Goal: Transaction & Acquisition: Book appointment/travel/reservation

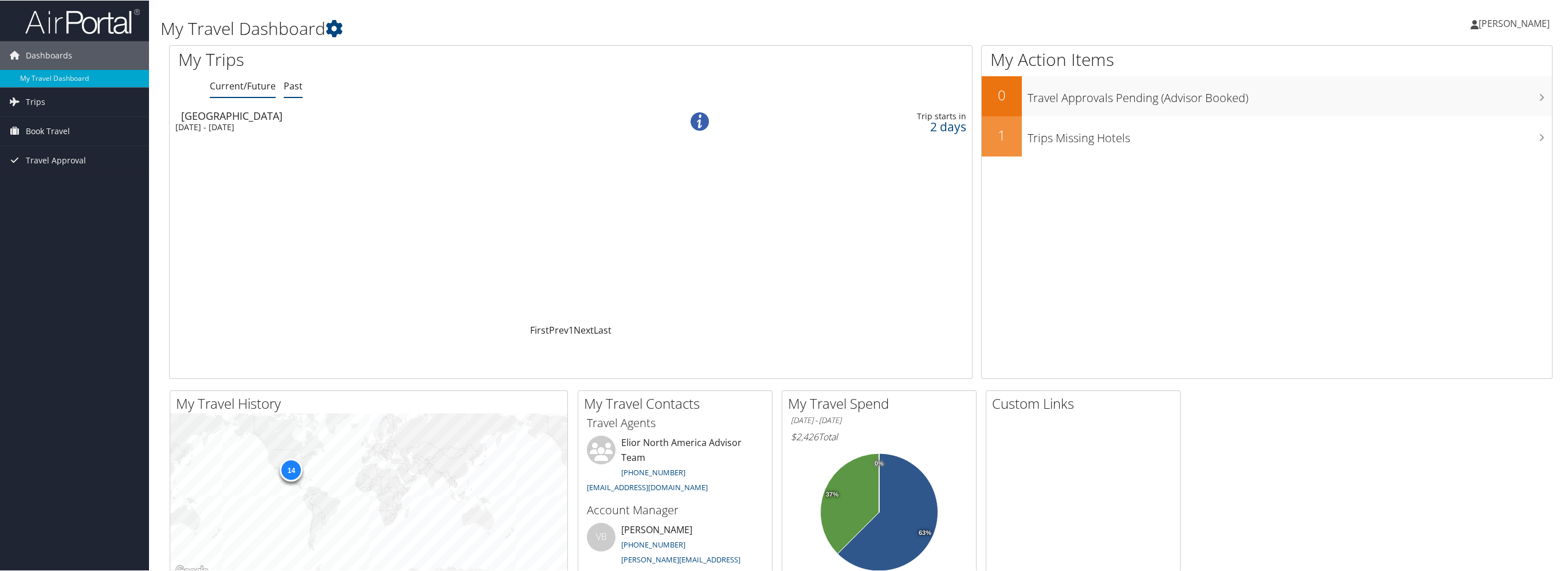
click at [294, 88] on link "Past" at bounding box center [293, 85] width 19 height 13
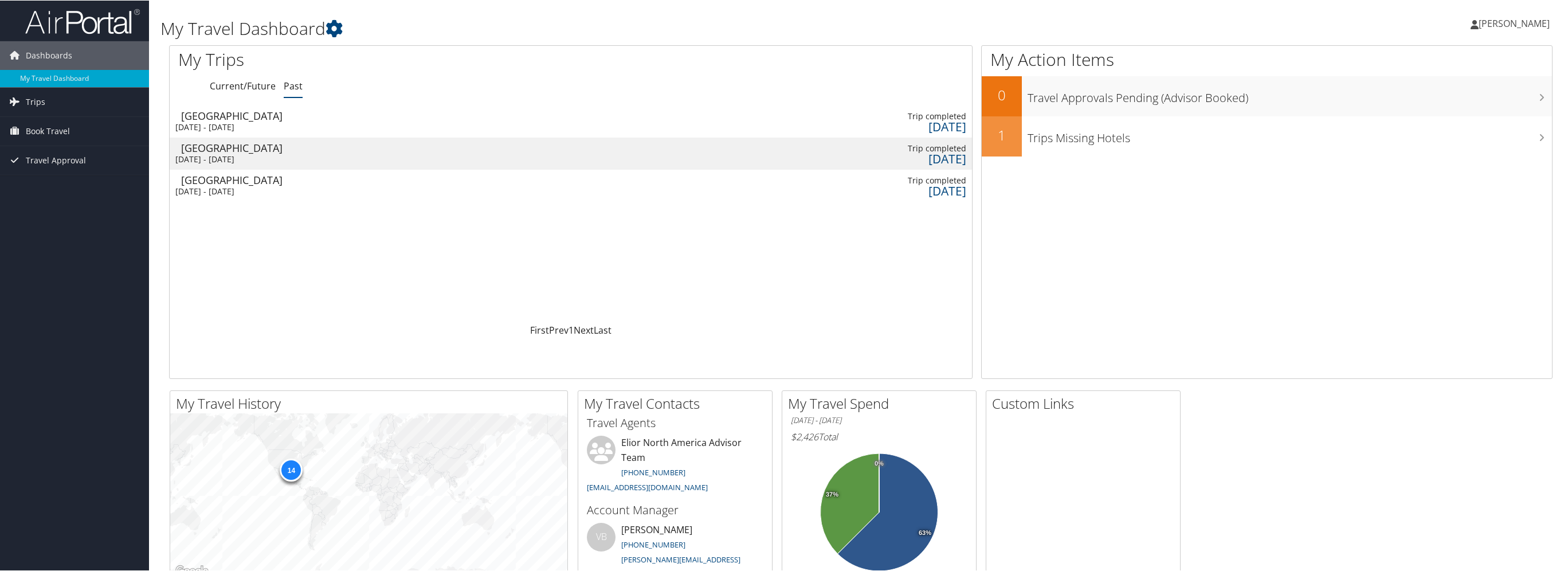
click at [287, 149] on div "Chicago" at bounding box center [405, 147] width 448 height 11
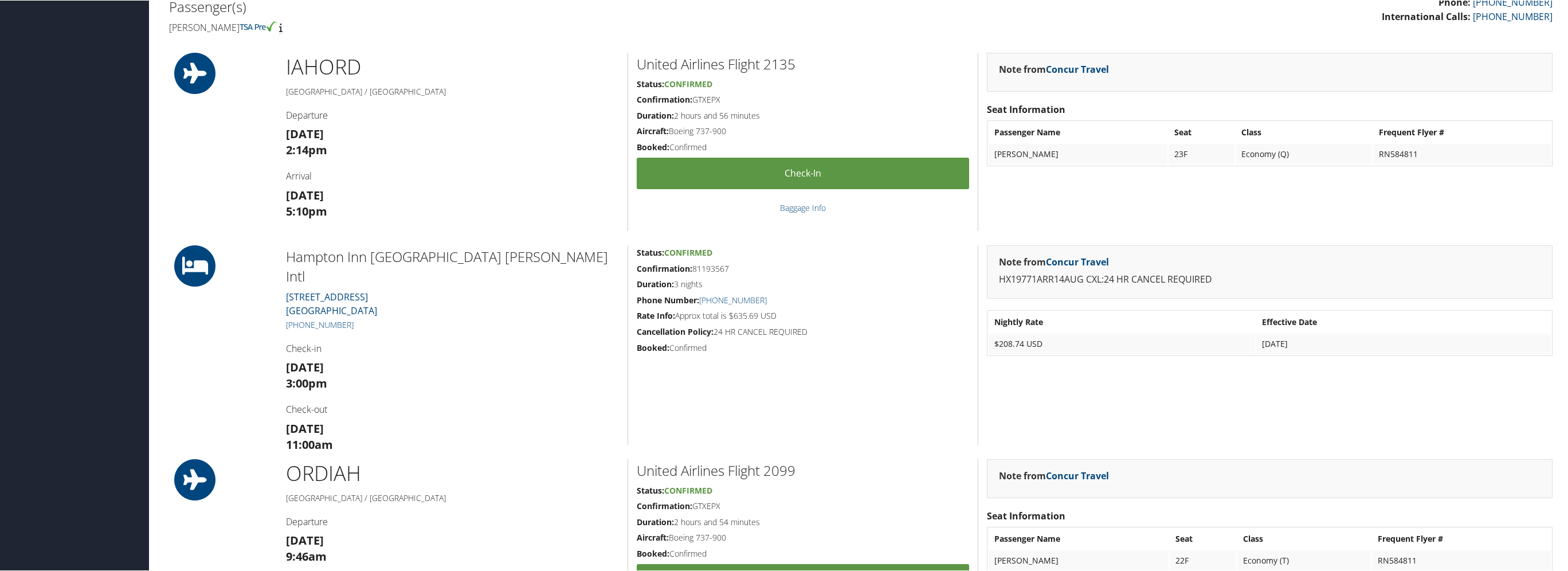
scroll to position [573, 0]
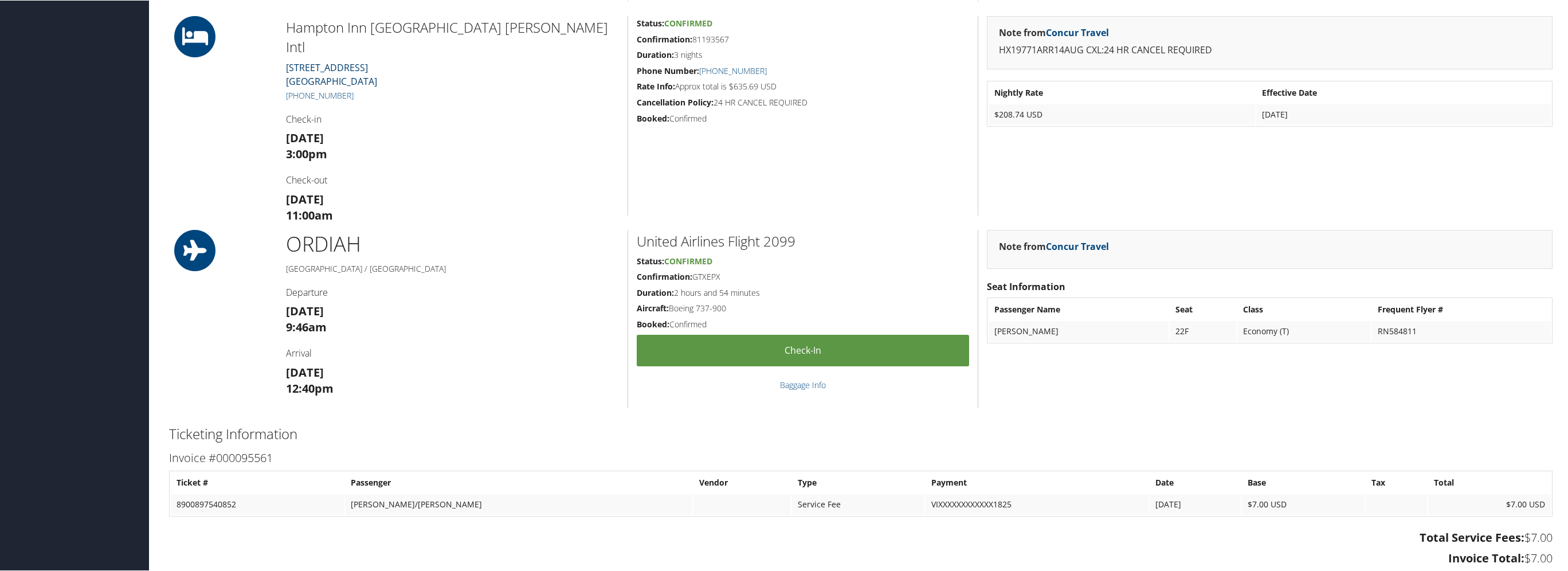
click at [331, 61] on link "3939 N. Mannheim Rd. Schiller Park IL 60176" at bounding box center [332, 74] width 92 height 27
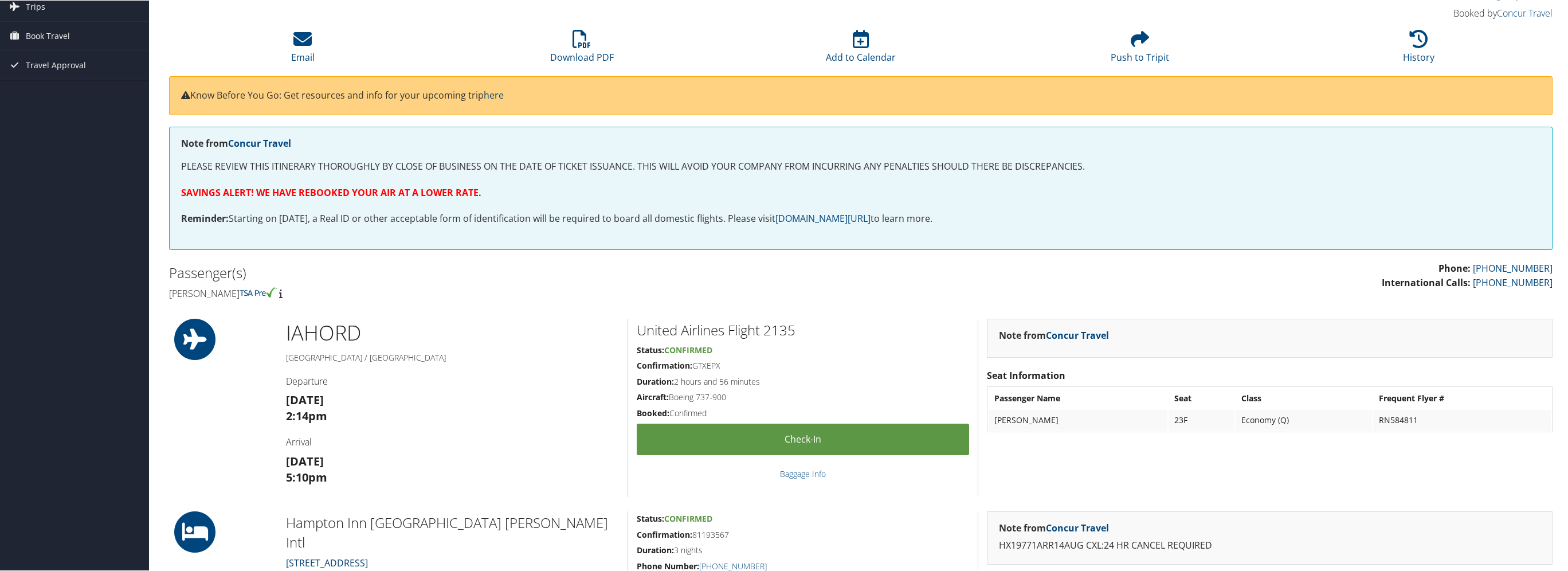
scroll to position [0, 0]
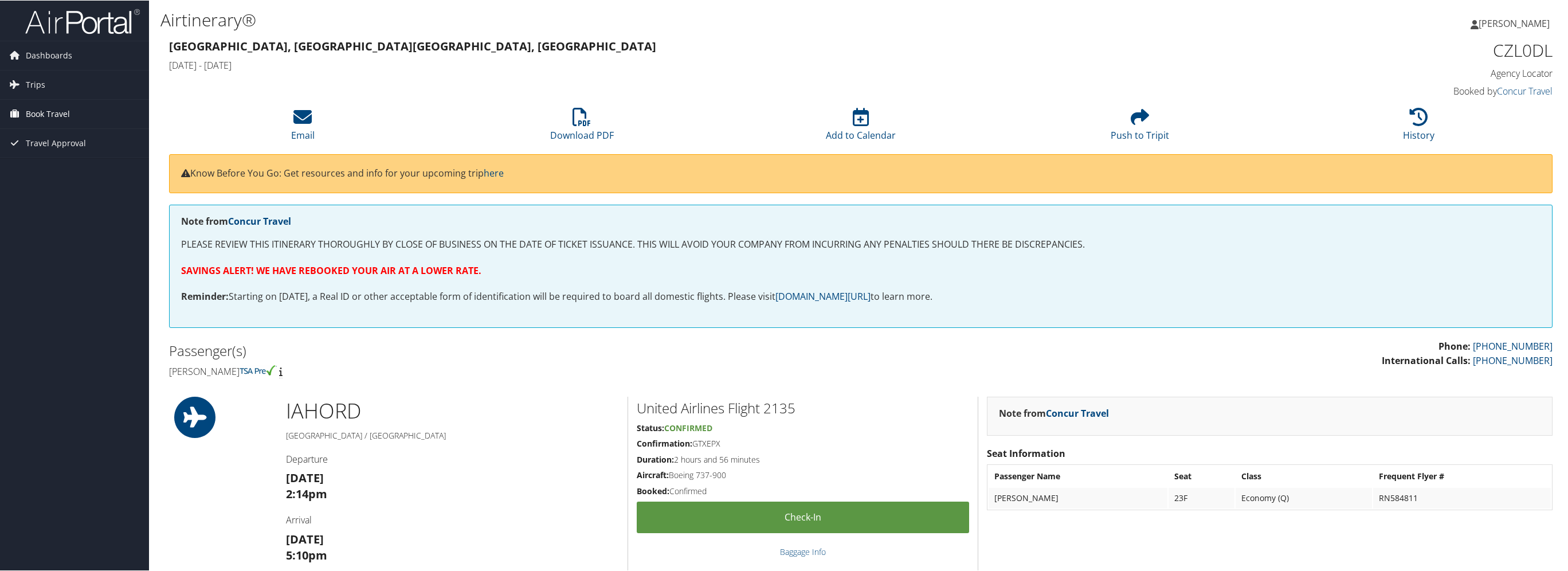
click at [56, 111] on span "Book Travel" at bounding box center [48, 114] width 44 height 29
click at [59, 194] on span "Travel Approval" at bounding box center [56, 194] width 60 height 29
click at [62, 219] on link "Pending Trip Approvals" at bounding box center [74, 217] width 149 height 18
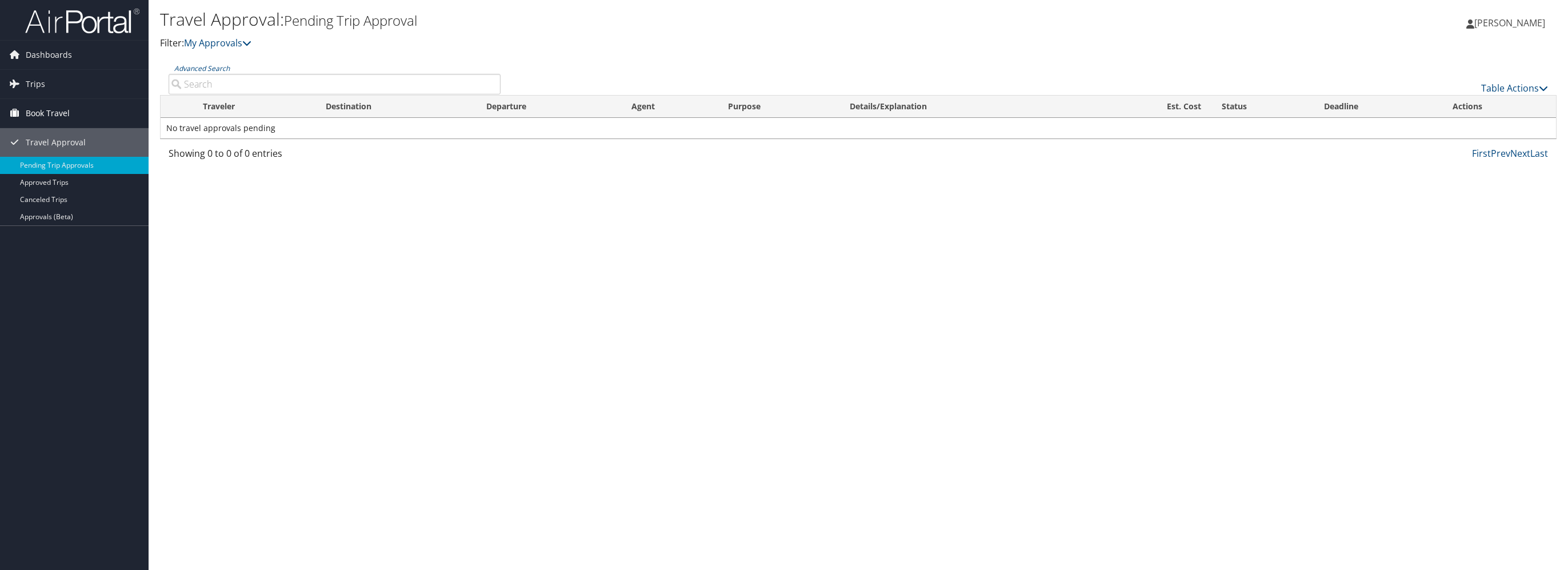
click at [49, 113] on span "Book Travel" at bounding box center [48, 113] width 44 height 29
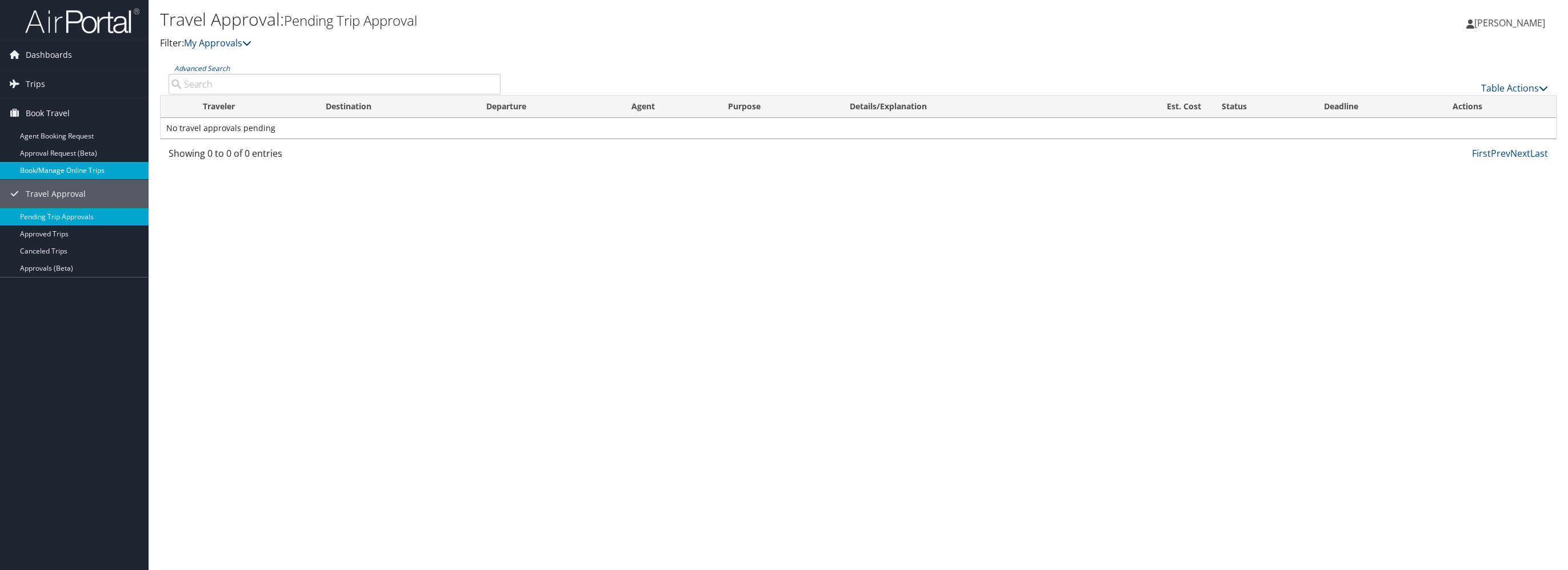
click at [58, 170] on link "Book/Manage Online Trips" at bounding box center [74, 170] width 148 height 18
click at [48, 82] on link "Trips" at bounding box center [74, 84] width 148 height 29
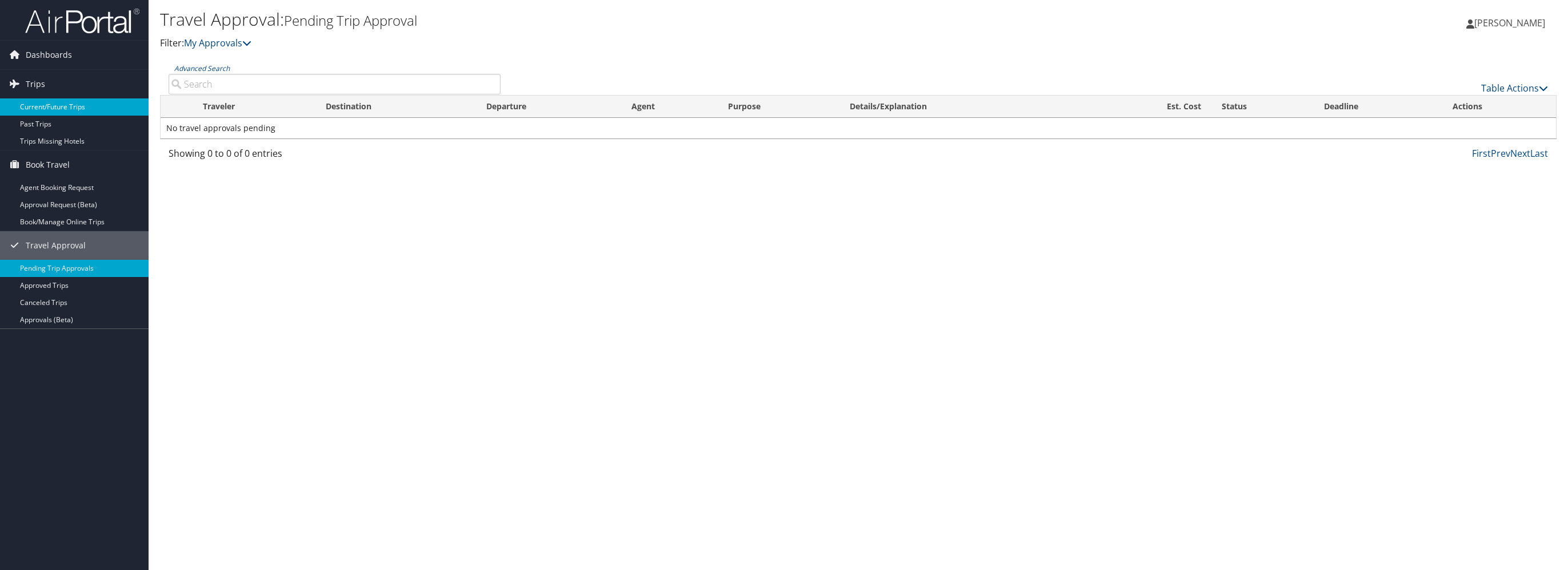
click at [65, 107] on link "Current/Future Trips" at bounding box center [74, 107] width 148 height 18
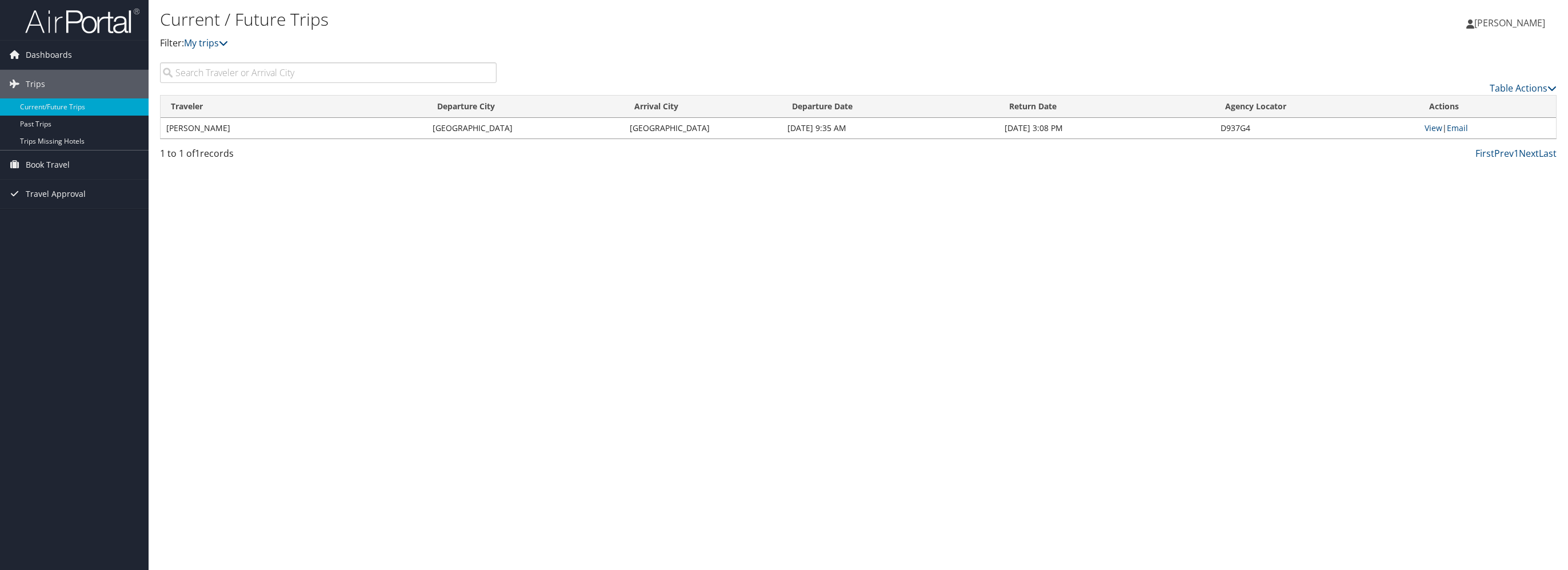
click at [213, 126] on td "[PERSON_NAME]" at bounding box center [294, 128] width 266 height 21
click at [1512, 88] on link "Table Actions" at bounding box center [1523, 88] width 67 height 13
click at [1315, 272] on div at bounding box center [784, 285] width 1568 height 570
click at [1432, 126] on link "View" at bounding box center [1433, 128] width 17 height 11
click at [318, 131] on td "[PERSON_NAME]" at bounding box center [294, 128] width 266 height 21
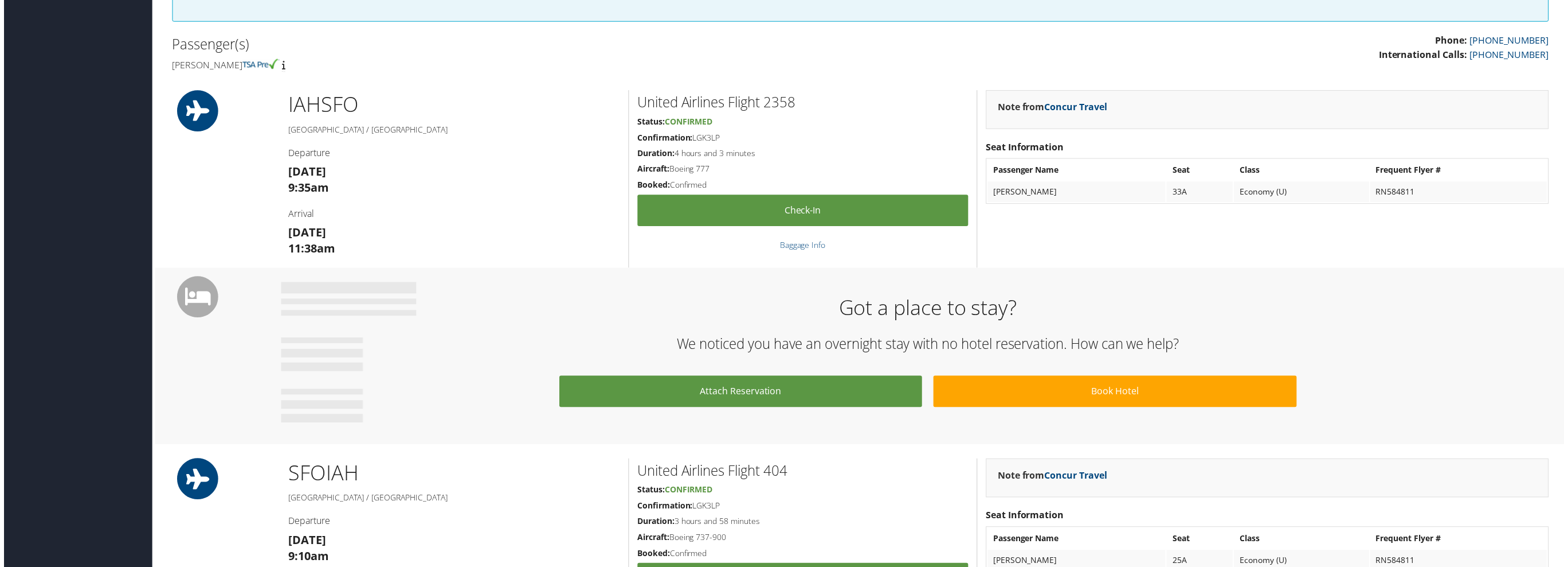
scroll to position [459, 0]
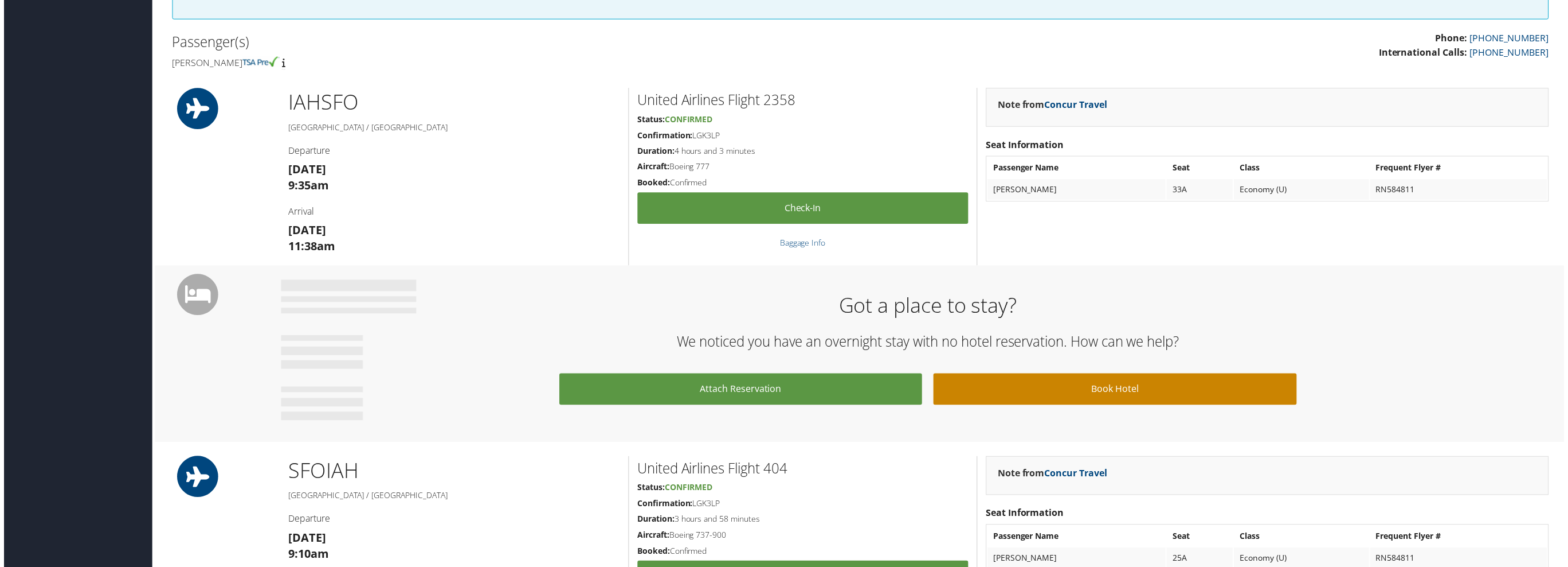
click at [1085, 395] on link "Book Hotel" at bounding box center [1117, 391] width 365 height 31
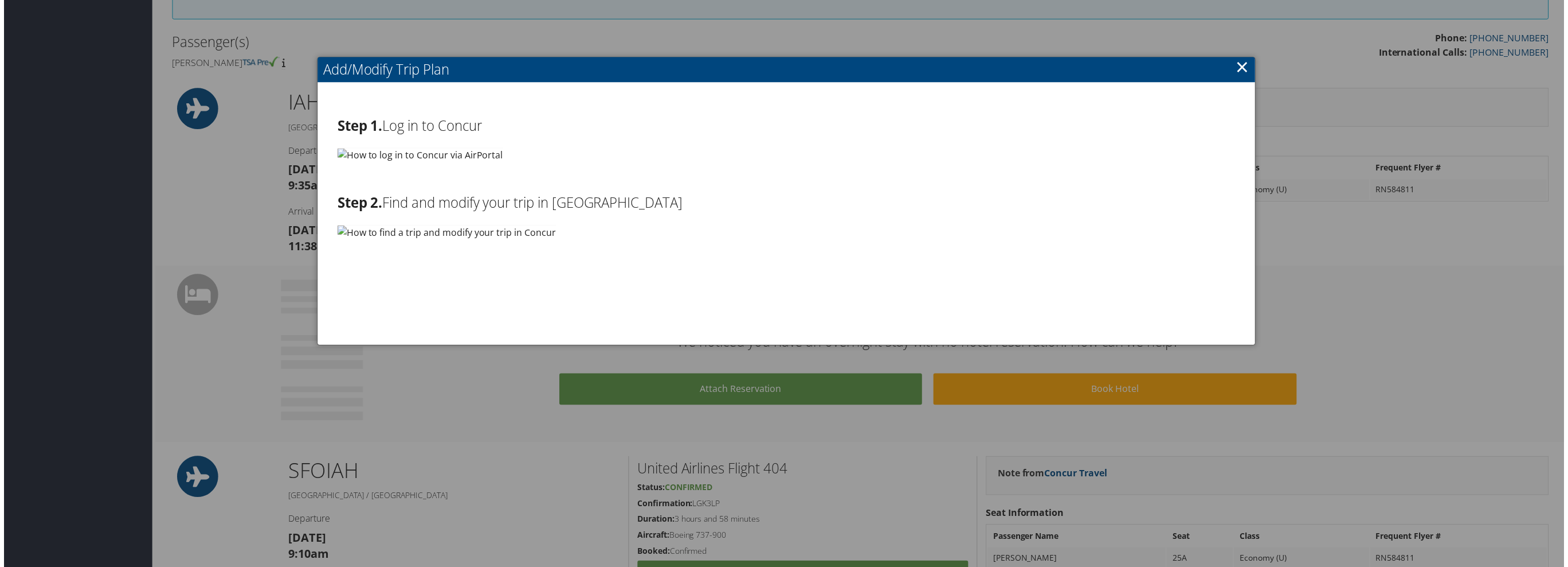
click at [465, 130] on h2 "Step 1. Log in to Concur" at bounding box center [786, 127] width 902 height 20
click at [463, 234] on img at bounding box center [445, 233] width 220 height 14
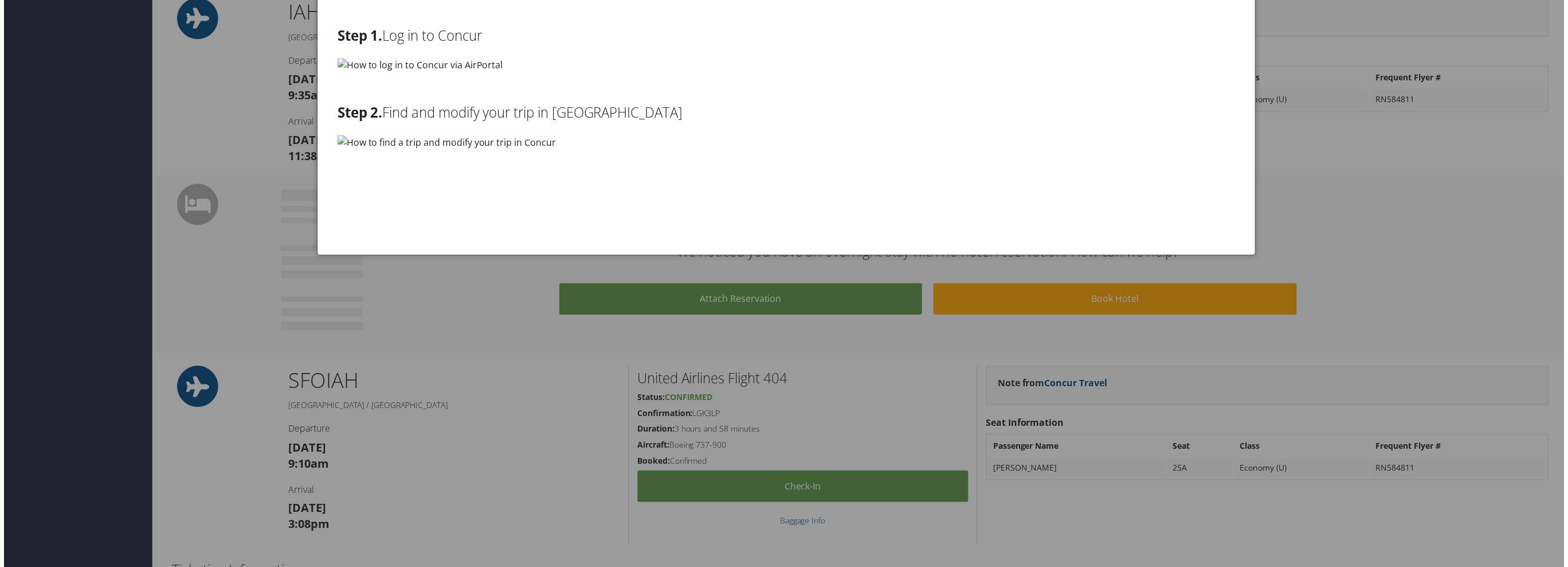
scroll to position [574, 0]
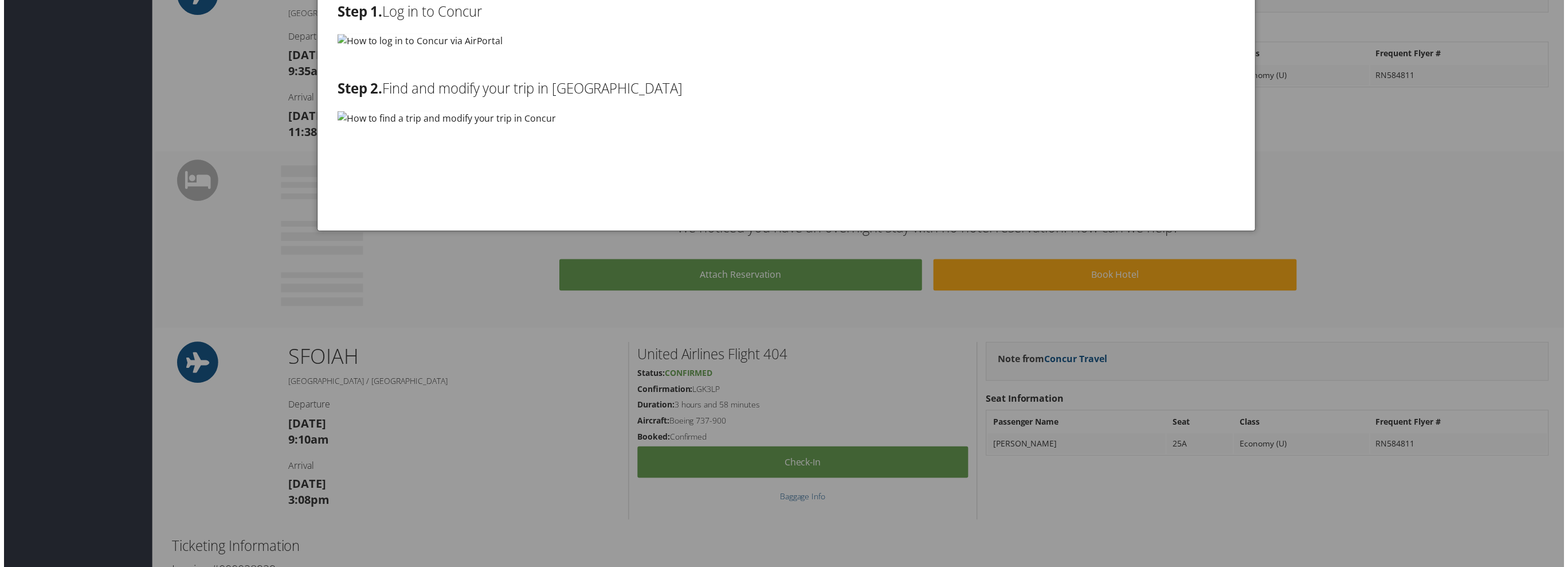
click at [504, 119] on img at bounding box center [445, 118] width 220 height 14
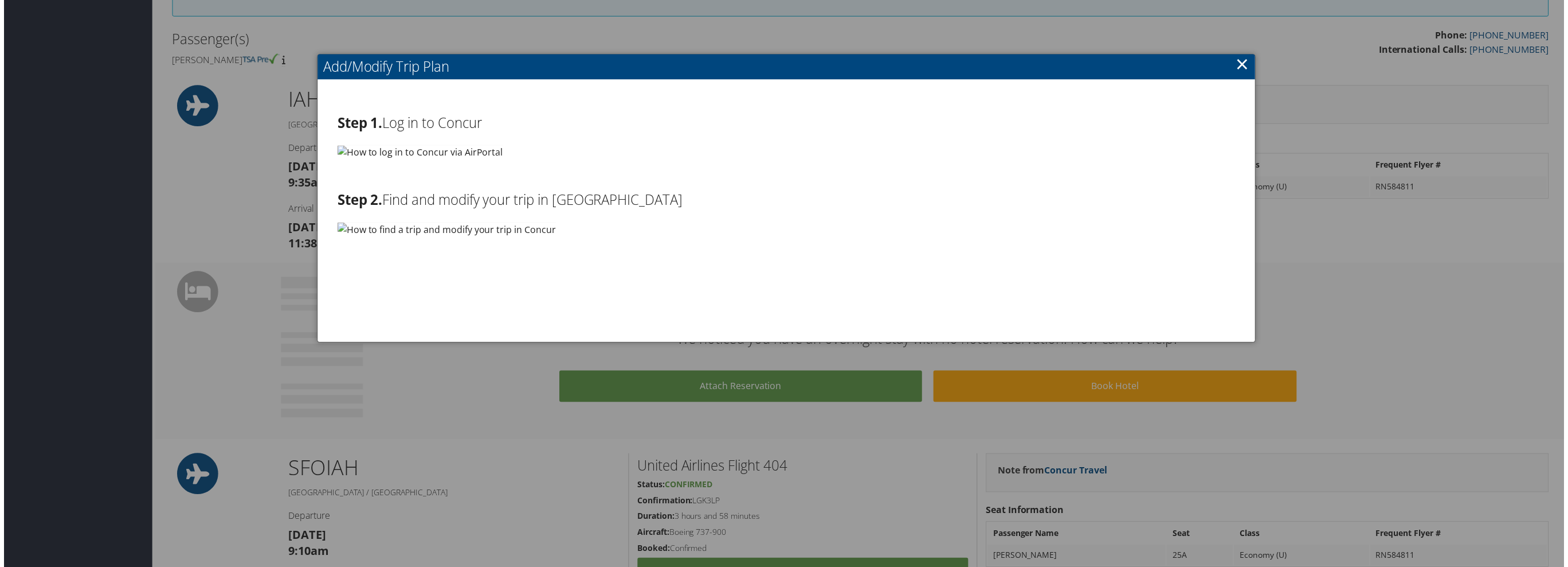
scroll to position [459, 0]
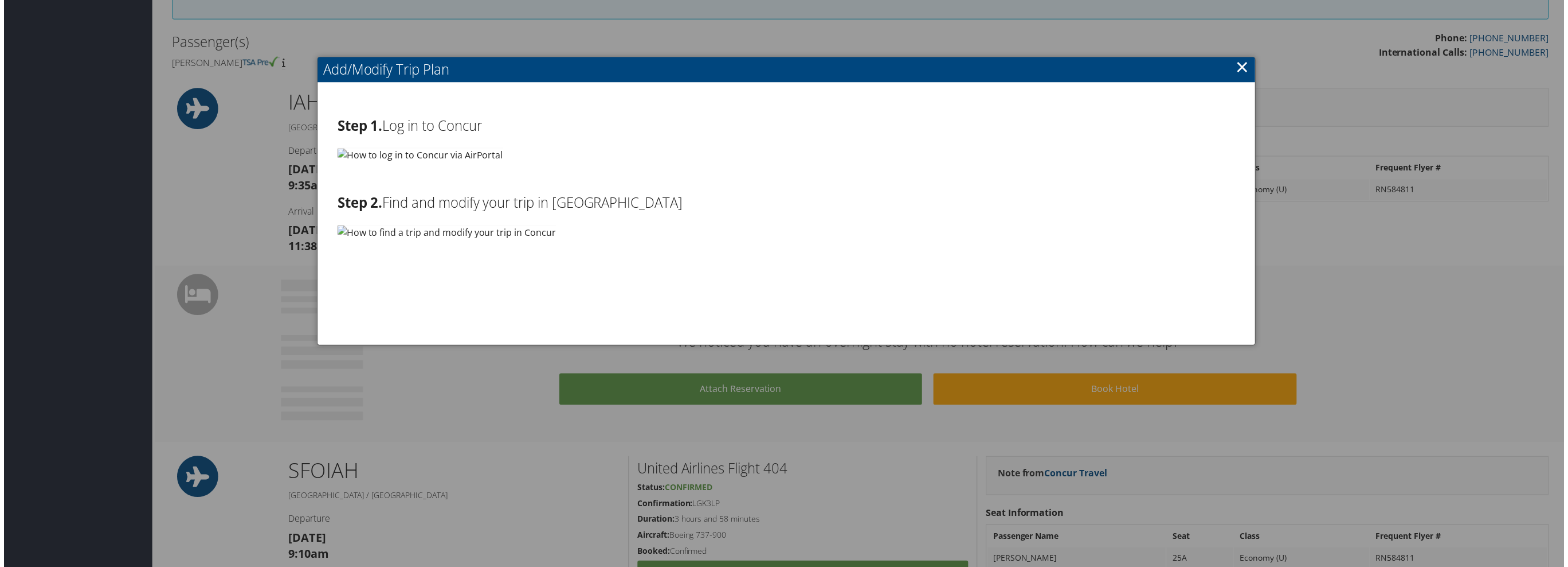
click at [1240, 68] on link "×" at bounding box center [1244, 67] width 13 height 23
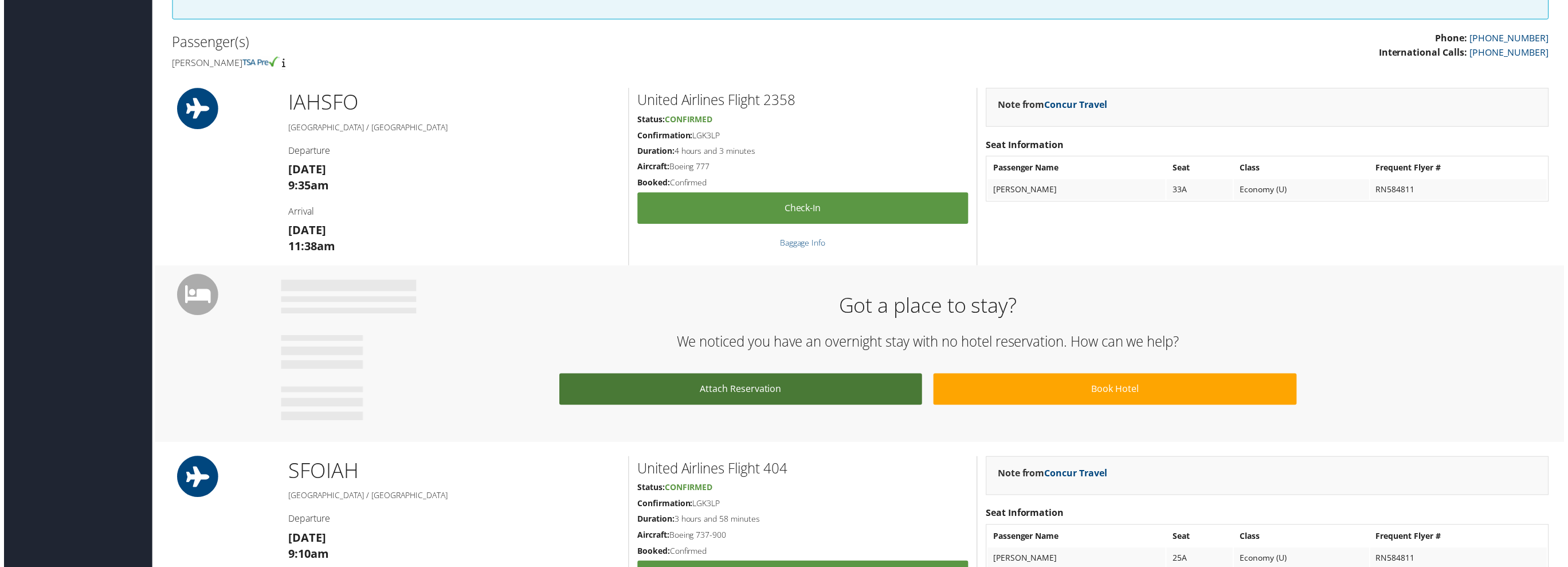
click at [764, 383] on link "Attach Reservation" at bounding box center [741, 391] width 365 height 31
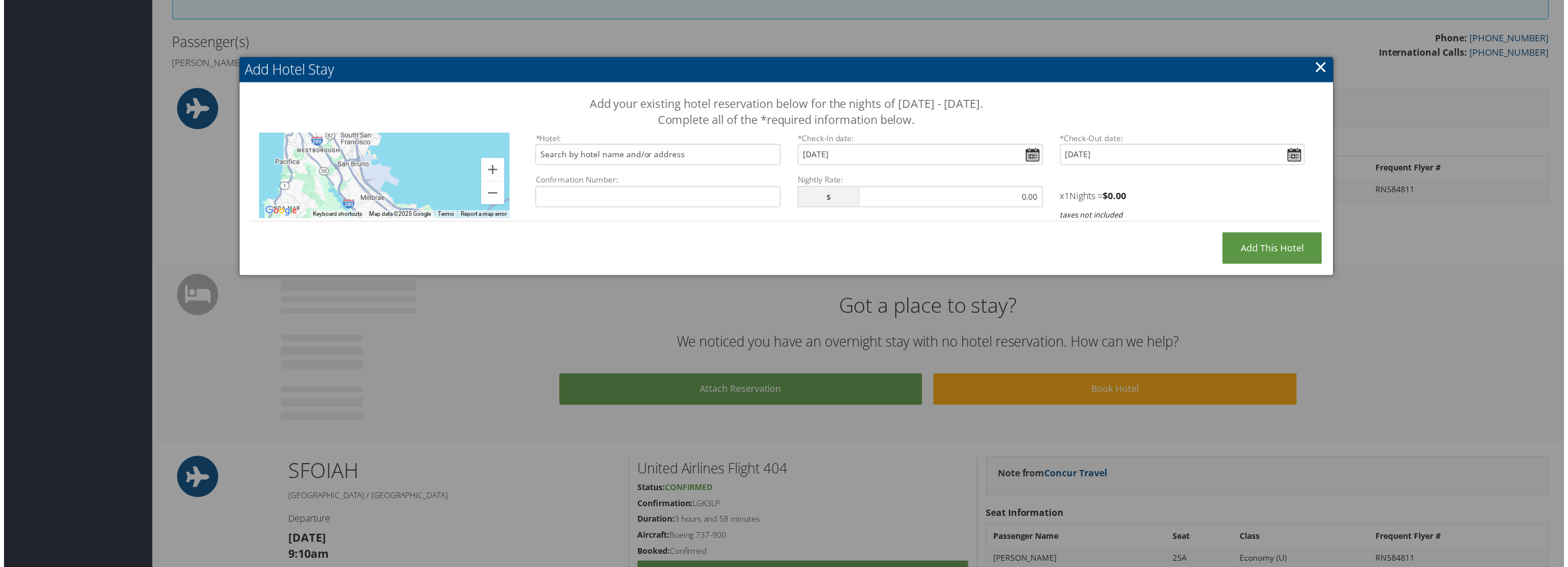
click at [1323, 68] on link "×" at bounding box center [1322, 67] width 13 height 23
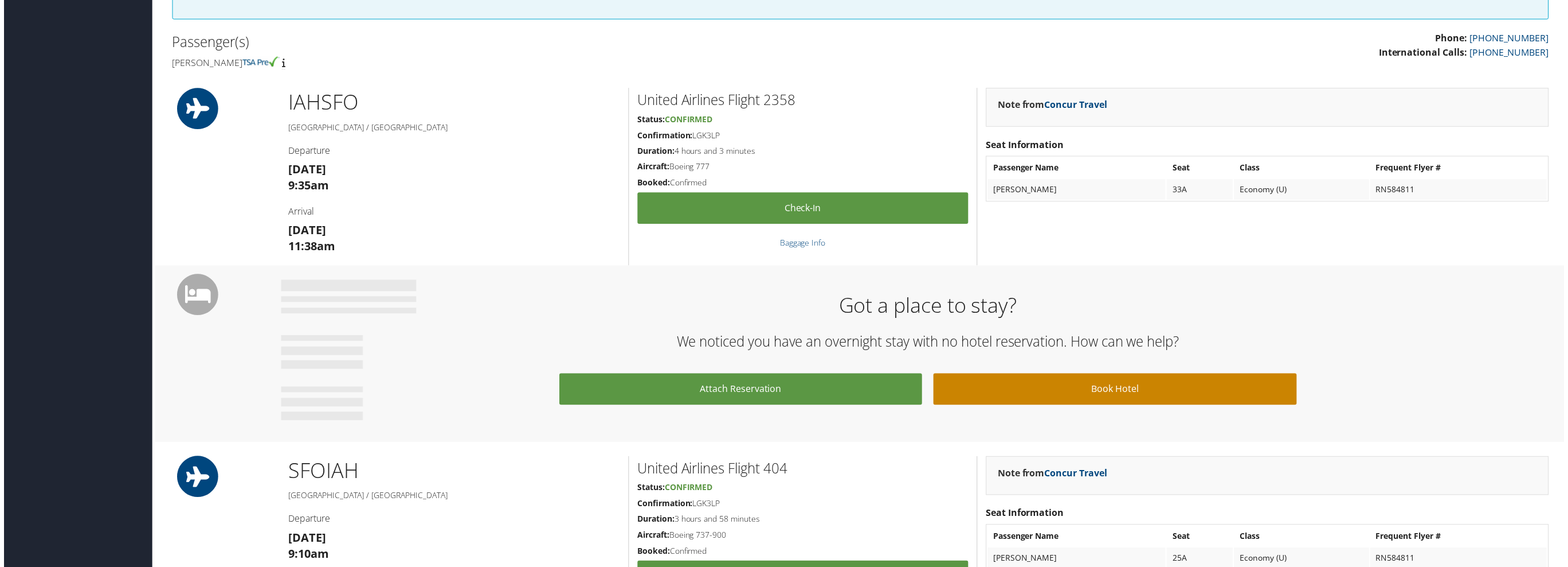
click at [1100, 383] on link "Book Hotel" at bounding box center [1117, 391] width 365 height 31
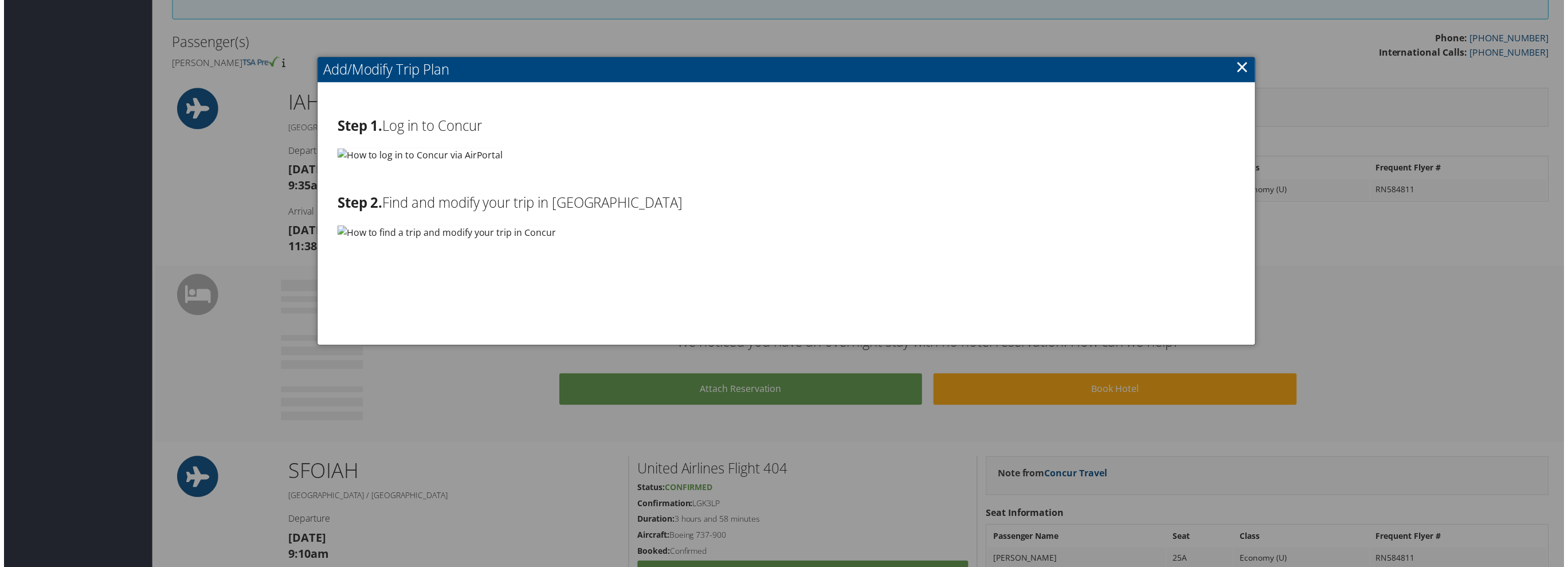
click at [1240, 68] on link "×" at bounding box center [1244, 67] width 13 height 23
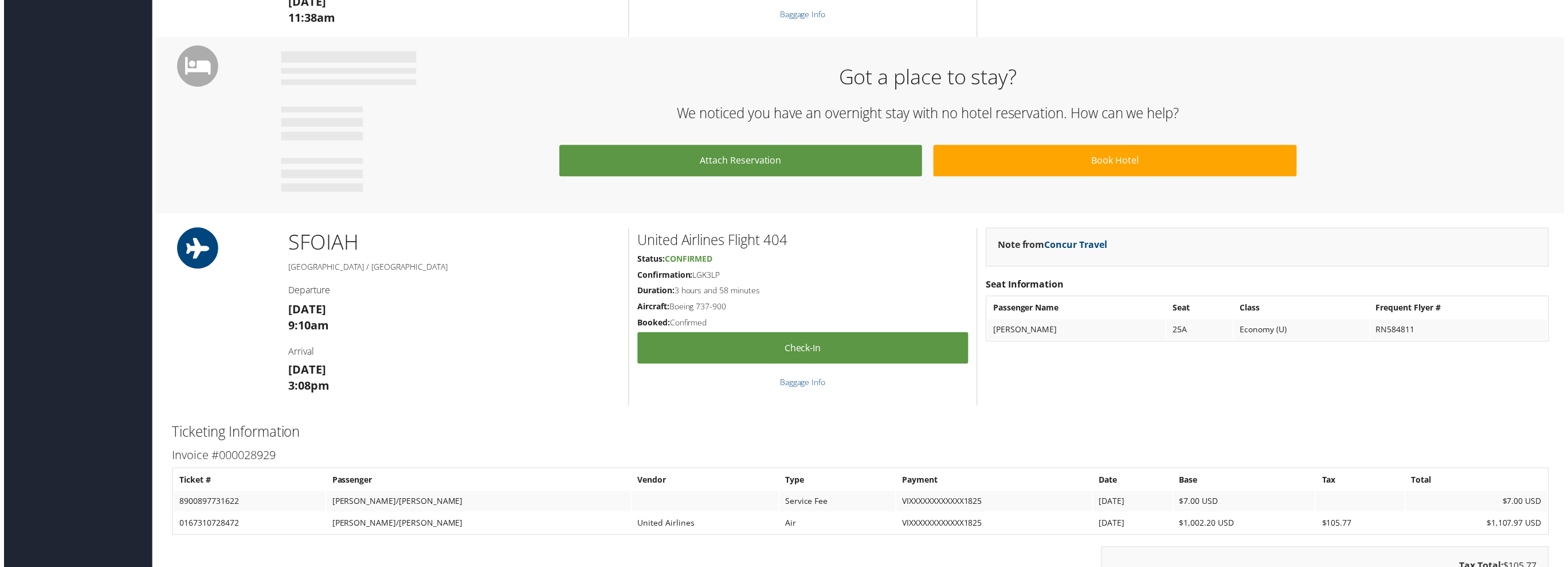
scroll to position [516, 0]
